Goal: Download file/media

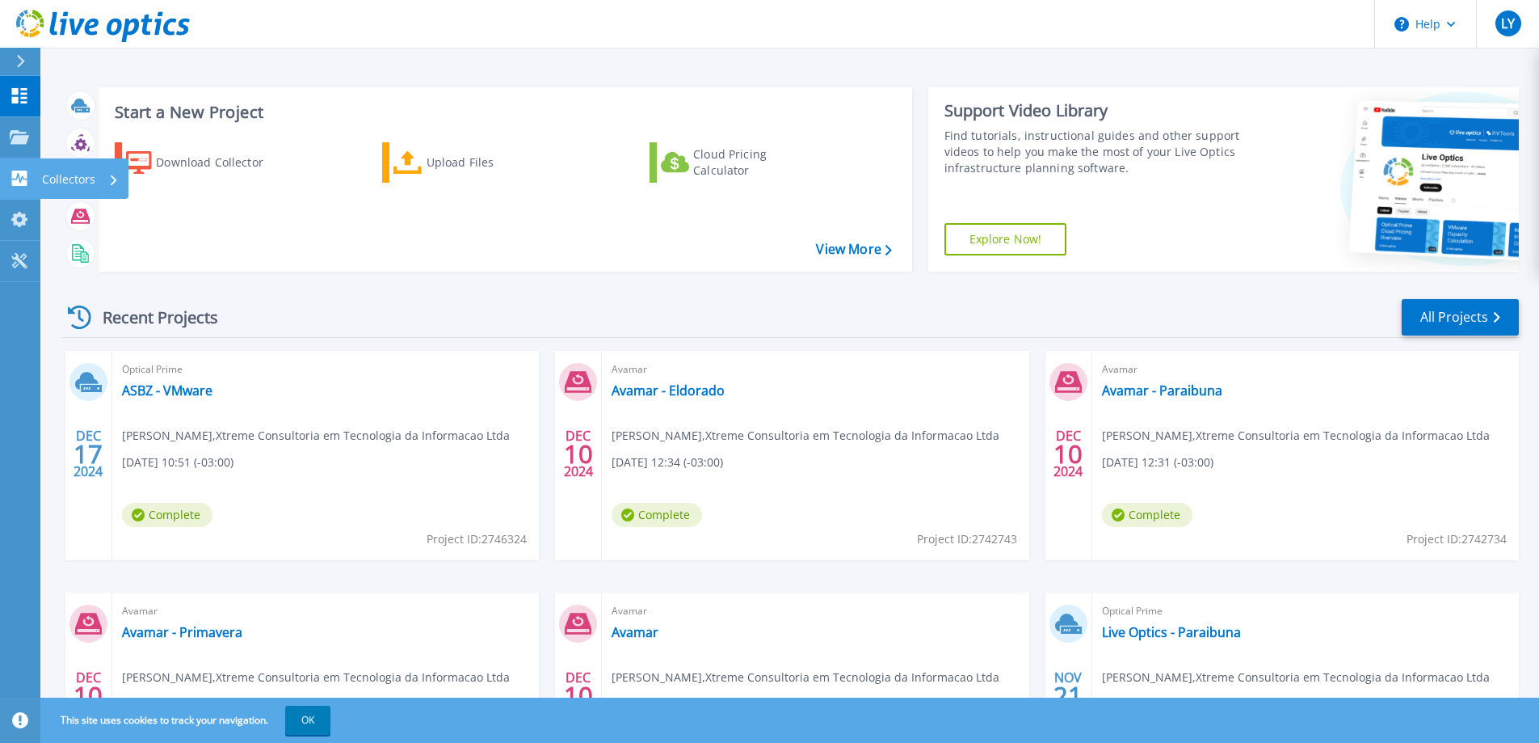
click at [25, 178] on icon at bounding box center [19, 177] width 15 height 15
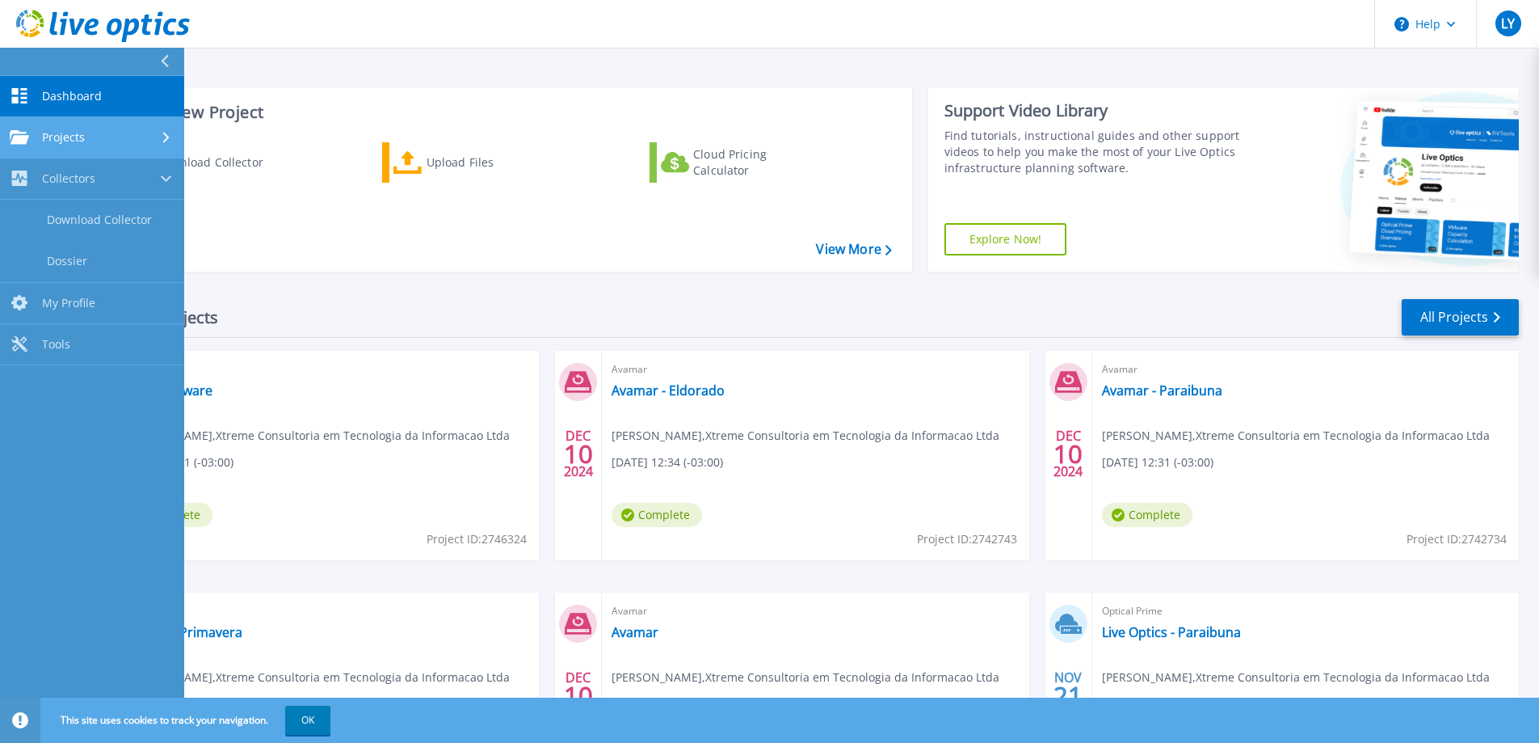
click at [61, 133] on span "Projects" at bounding box center [63, 137] width 43 height 15
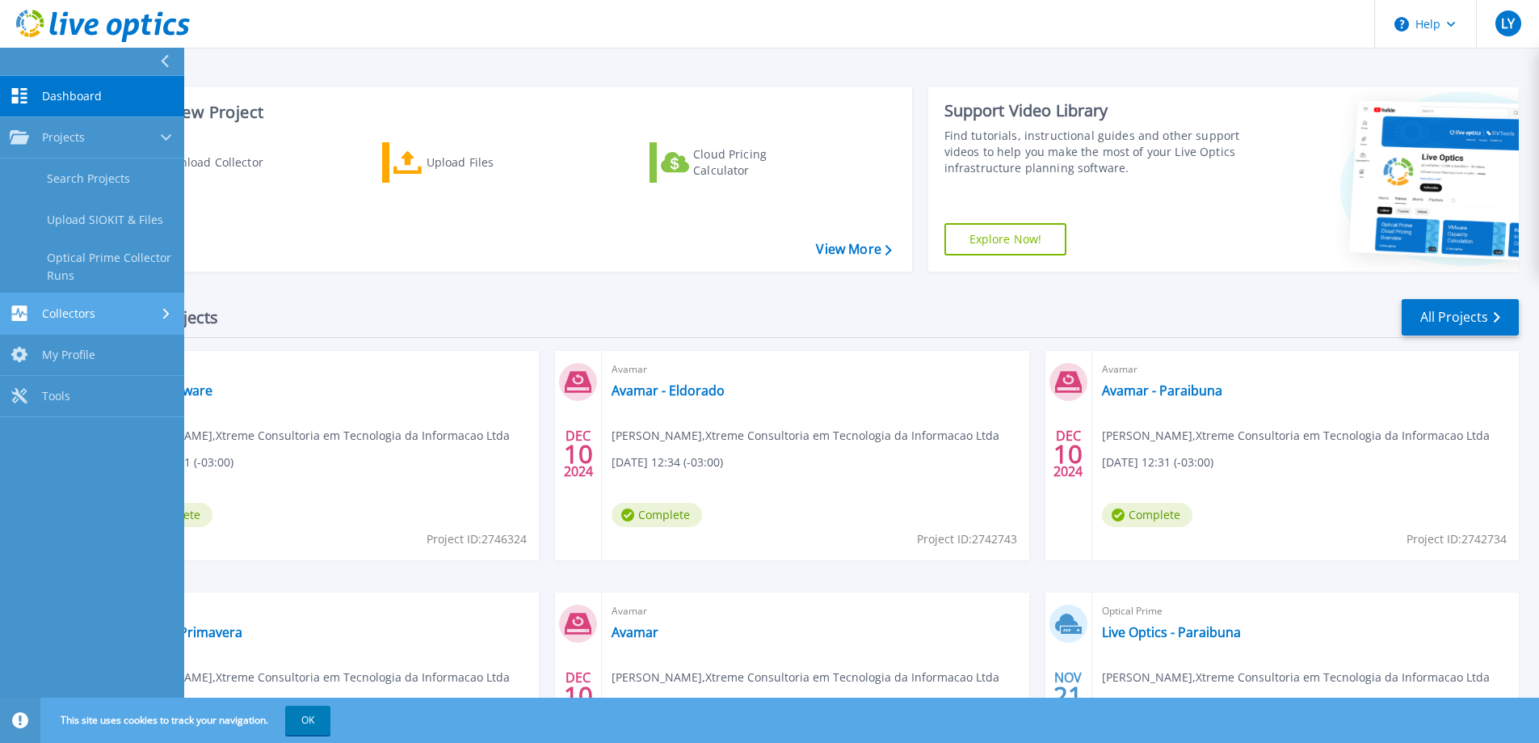
click at [68, 306] on span "Collectors" at bounding box center [68, 313] width 53 height 15
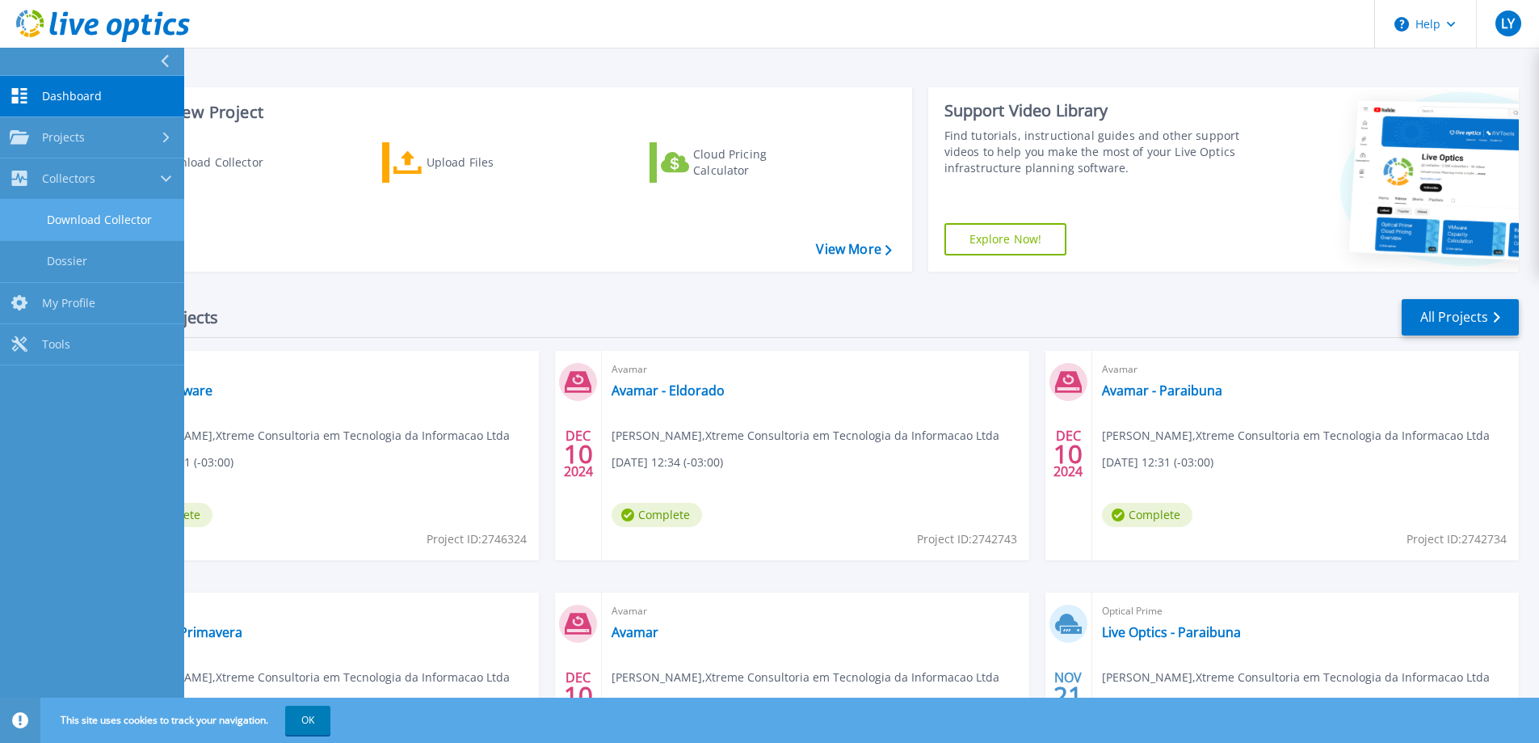
click at [112, 218] on link "Download Collector" at bounding box center [92, 220] width 184 height 41
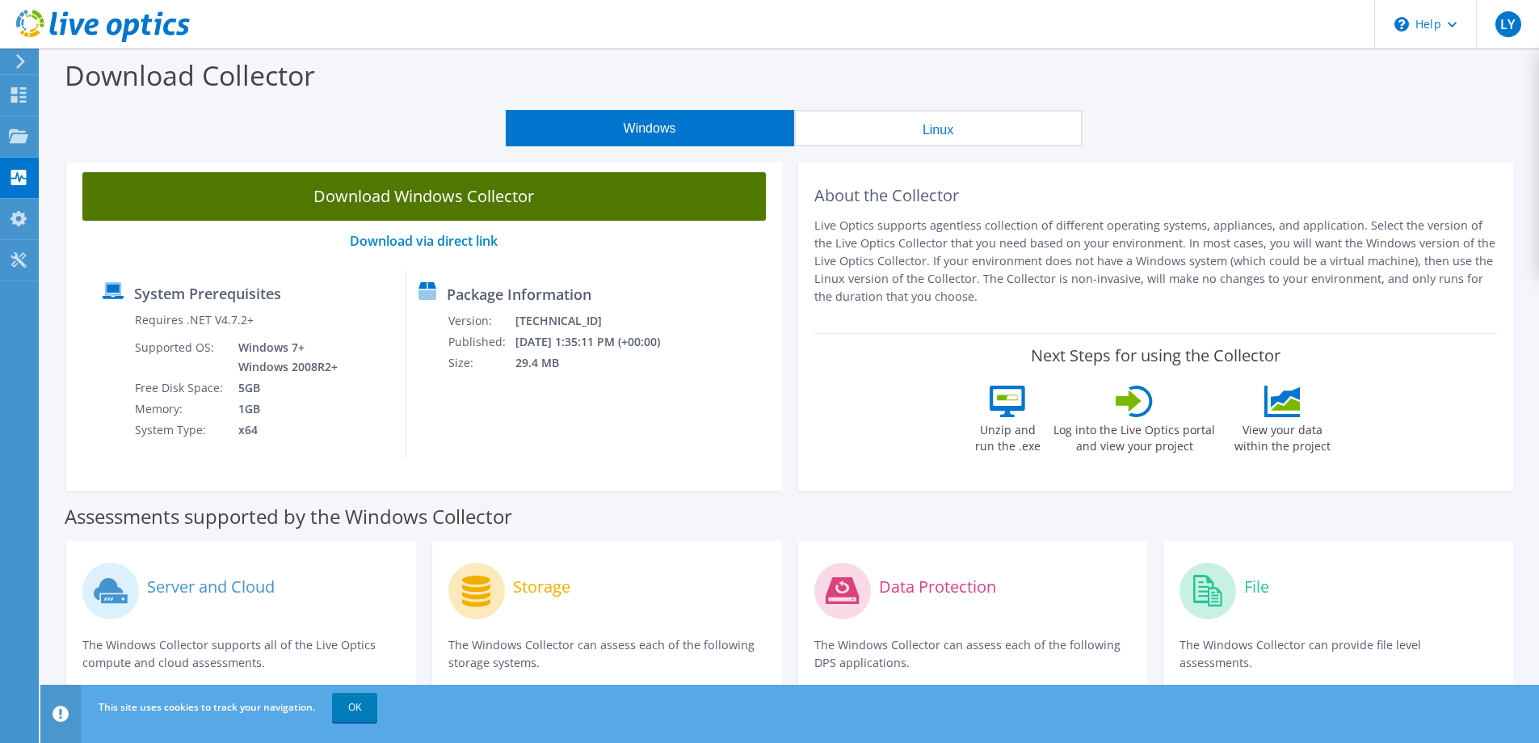
click at [460, 198] on link "Download Windows Collector" at bounding box center [424, 196] width 684 height 48
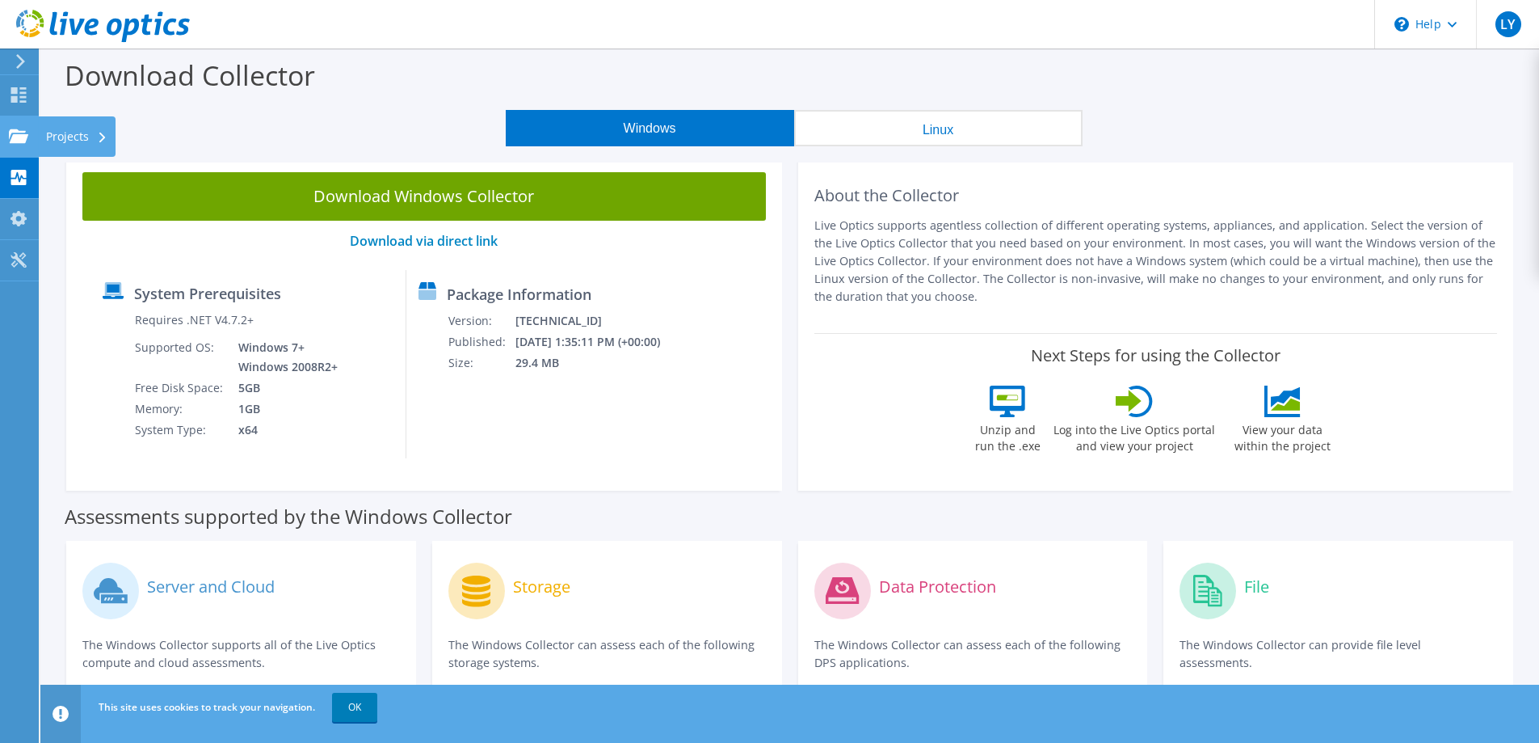
click at [14, 138] on use at bounding box center [18, 135] width 19 height 14
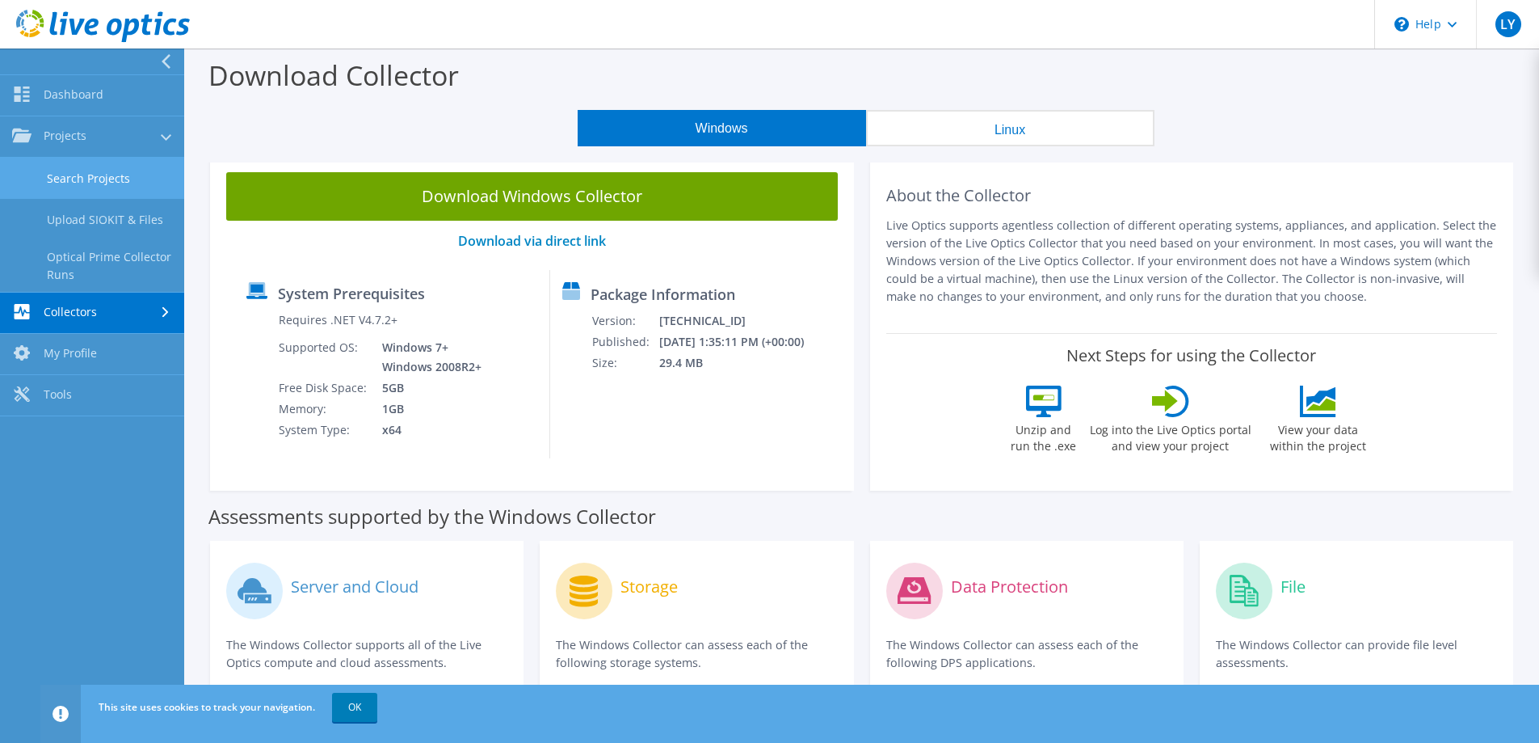
click at [124, 175] on link "Search Projects" at bounding box center [92, 178] width 184 height 41
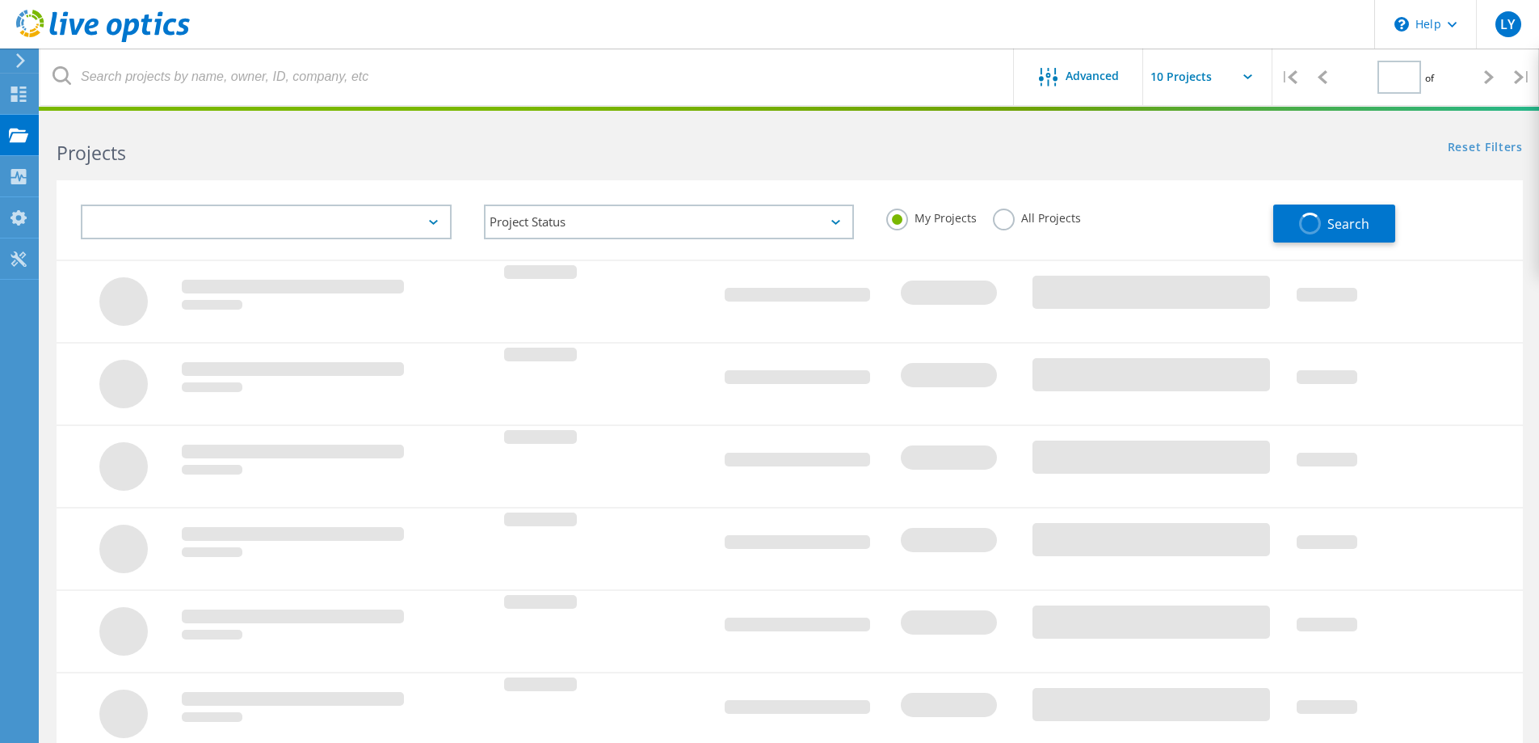
type input "1"
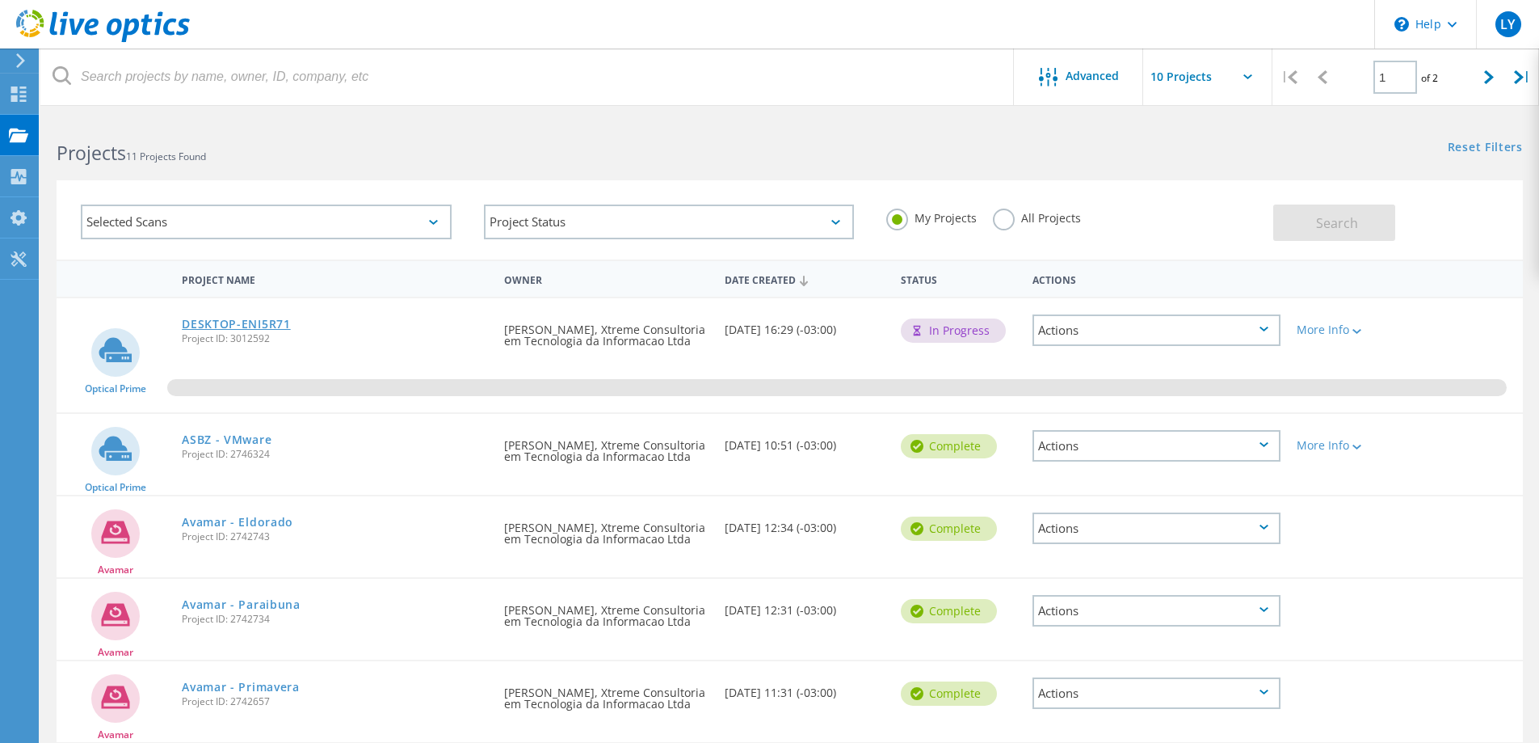
click at [238, 319] on link "DESKTOP-ENI5R71" at bounding box center [236, 323] width 109 height 11
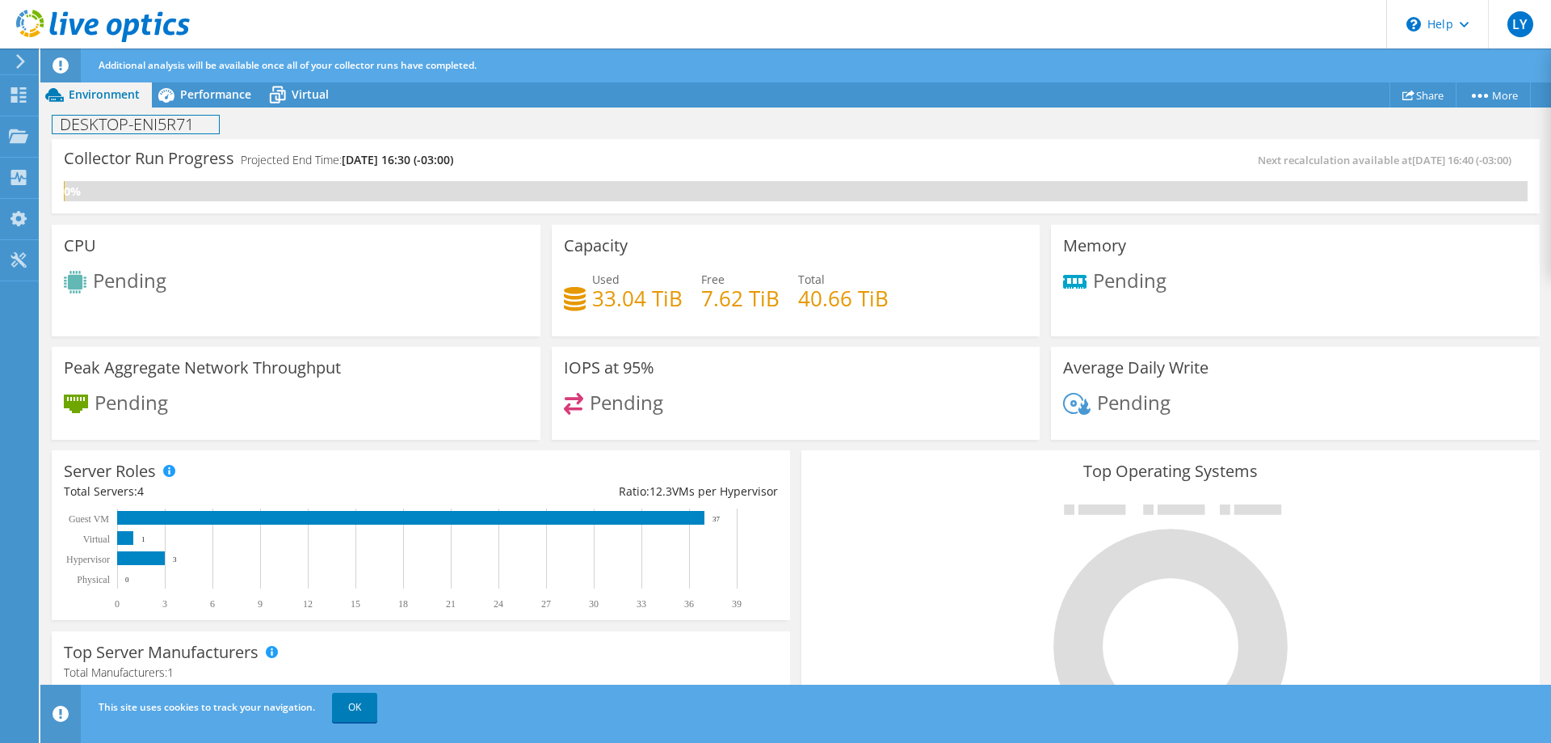
click at [205, 118] on h1 "DESKTOP-ENI5R71" at bounding box center [136, 125] width 166 height 18
drag, startPoint x: 207, startPoint y: 127, endPoint x: 105, endPoint y: 74, distance: 114.9
click at [55, 92] on div "LY End User Leonardo Yuji leonardo.yuji@xtremeit.com.br Xtreme Consultoria em T…" at bounding box center [775, 388] width 1551 height 776
click at [217, 128] on div "TEL - VMWARE Print" at bounding box center [795, 124] width 1511 height 30
